Goal: Find contact information: Obtain details needed to contact an individual or organization

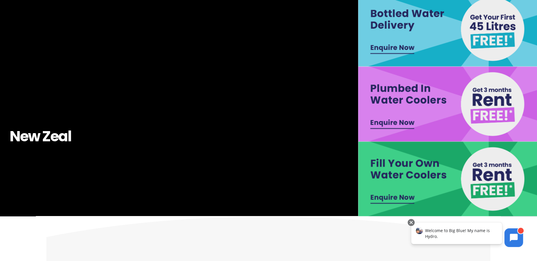
scroll to position [117, 0]
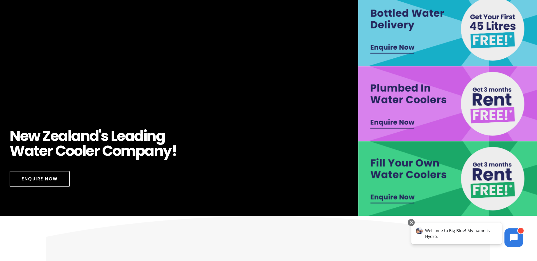
click at [397, 180] on img at bounding box center [448, 178] width 180 height 75
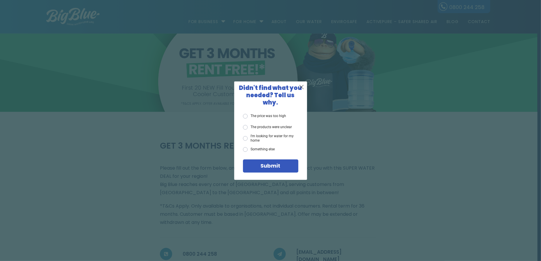
click at [374, 131] on div "X Didn't find what you needed? Tell us why. The price was too high The products…" at bounding box center [270, 130] width 541 height 261
click at [481, 22] on div "X Didn't find what you needed? Tell us why. The price was too high The products…" at bounding box center [270, 130] width 541 height 261
click at [301, 90] on span "X" at bounding box center [301, 86] width 5 height 7
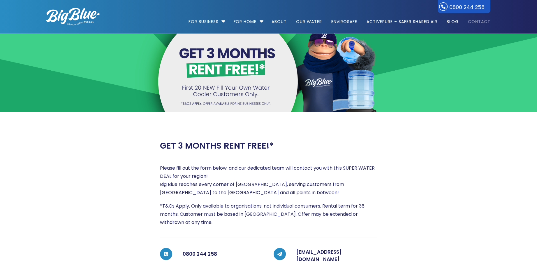
click at [471, 21] on link "Contact" at bounding box center [477, 19] width 27 height 38
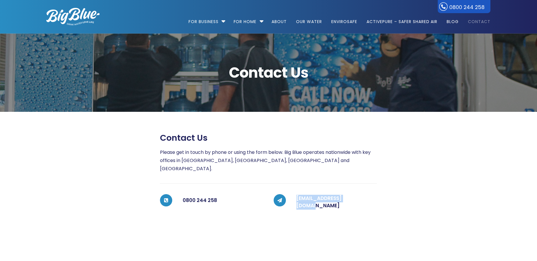
drag, startPoint x: 335, startPoint y: 191, endPoint x: 294, endPoint y: 191, distance: 41.4
click at [294, 194] on div "[EMAIL_ADDRESS][DOMAIN_NAME]" at bounding box center [331, 202] width 91 height 16
copy link "[EMAIL_ADDRESS][DOMAIN_NAME]"
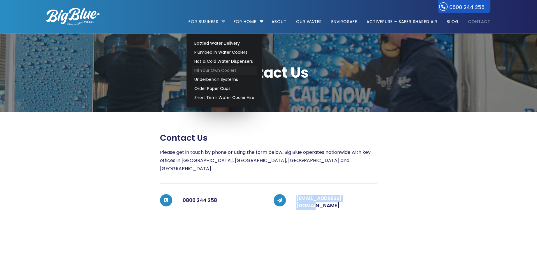
click at [224, 68] on link "Fill Your Own Coolers" at bounding box center [224, 70] width 65 height 9
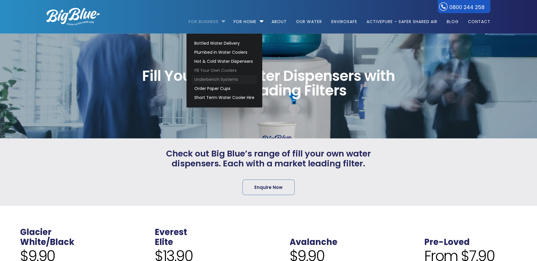
click at [219, 78] on link "Underbench Systems" at bounding box center [224, 79] width 65 height 9
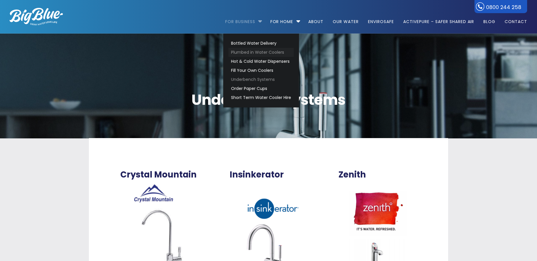
click at [249, 51] on link "Plumbed in Water Coolers" at bounding box center [260, 52] width 65 height 9
